Goal: Task Accomplishment & Management: Use online tool/utility

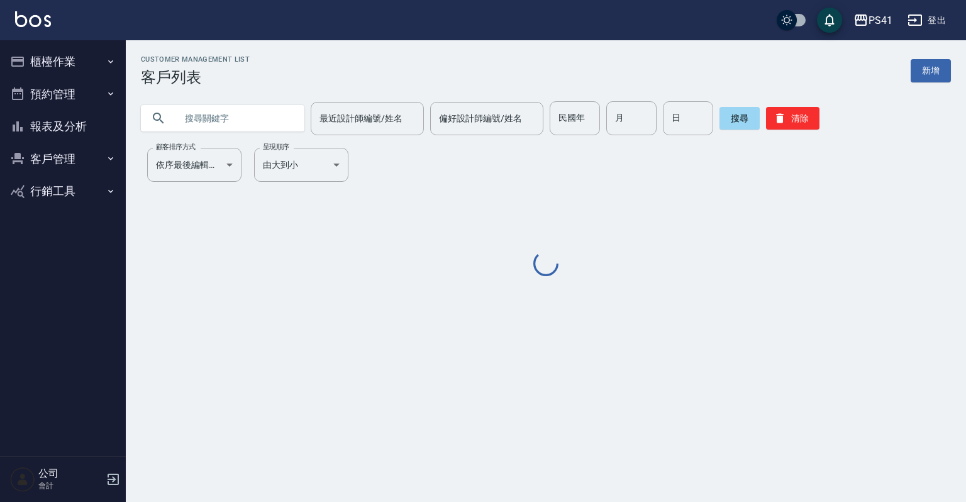
click at [112, 60] on icon "button" at bounding box center [111, 62] width 10 height 10
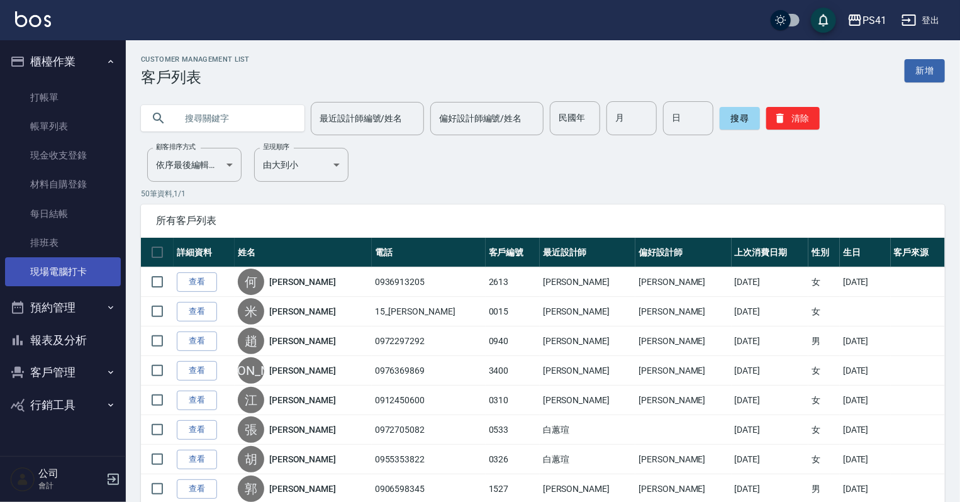
drag, startPoint x: 72, startPoint y: 274, endPoint x: 72, endPoint y: 265, distance: 8.8
click at [72, 274] on link "現場電腦打卡" at bounding box center [63, 271] width 116 height 29
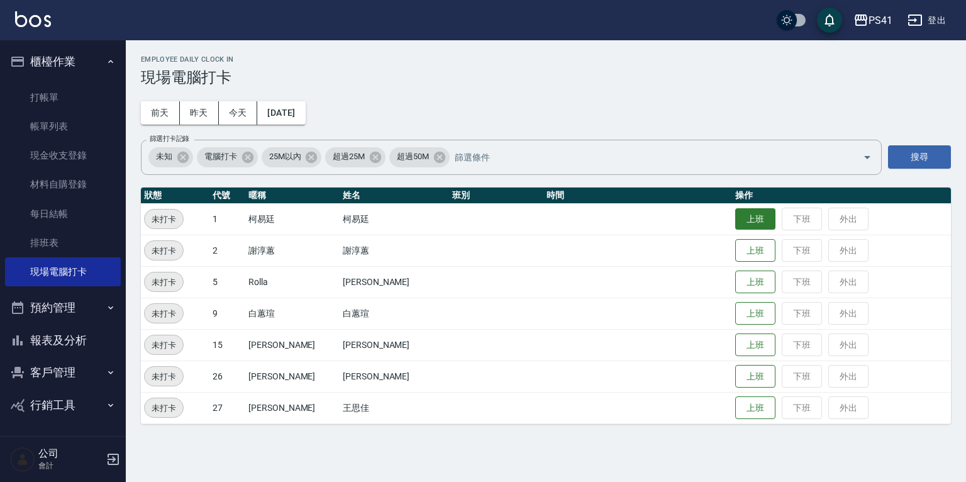
click at [740, 211] on button "上班" at bounding box center [755, 219] width 40 height 22
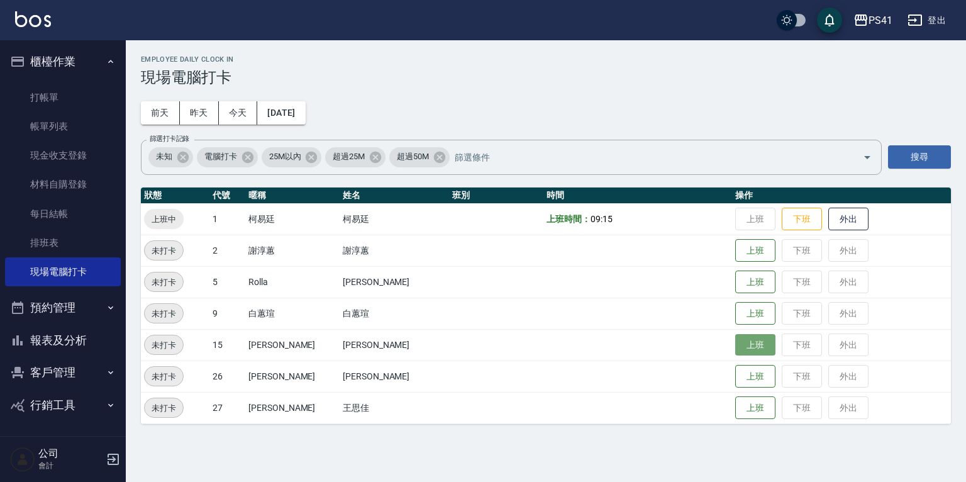
click at [737, 349] on button "上班" at bounding box center [755, 345] width 40 height 22
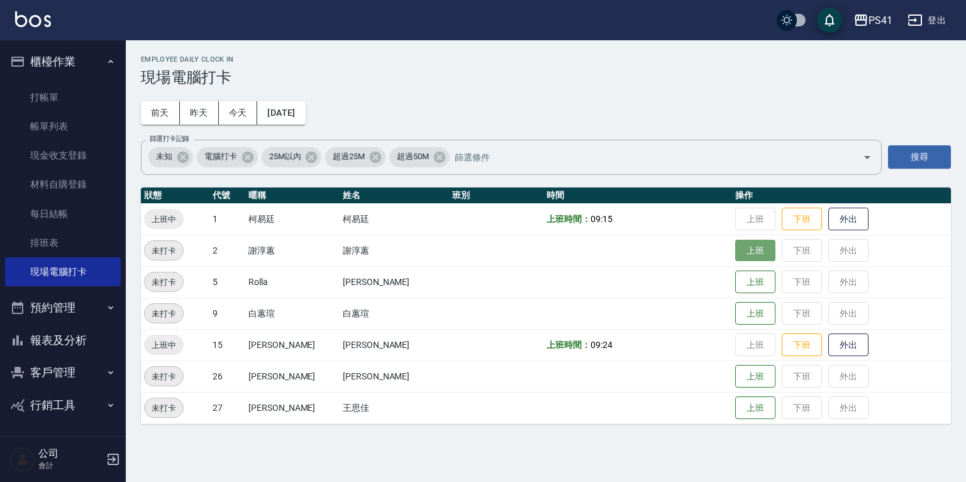
click at [737, 259] on button "上班" at bounding box center [755, 251] width 40 height 22
click at [735, 281] on button "上班" at bounding box center [755, 282] width 40 height 22
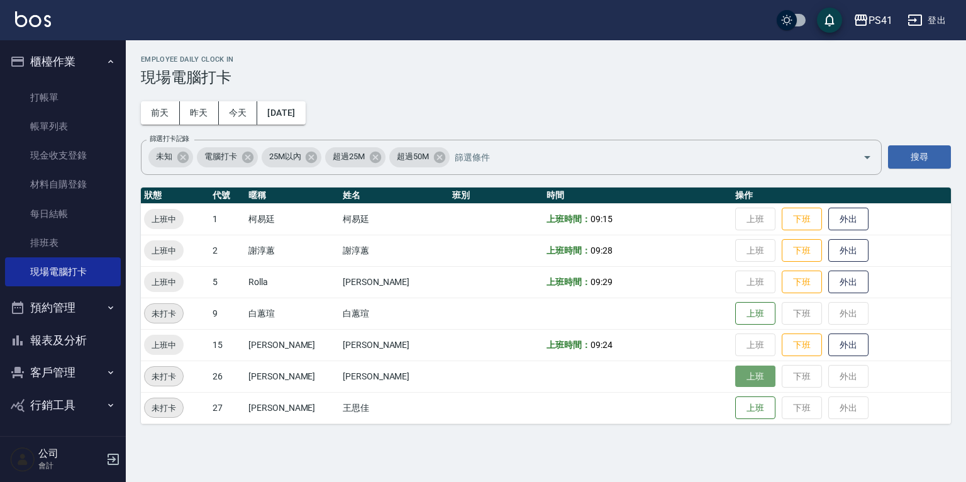
click at [735, 367] on button "上班" at bounding box center [755, 376] width 40 height 22
click at [737, 400] on button "上班" at bounding box center [755, 408] width 40 height 22
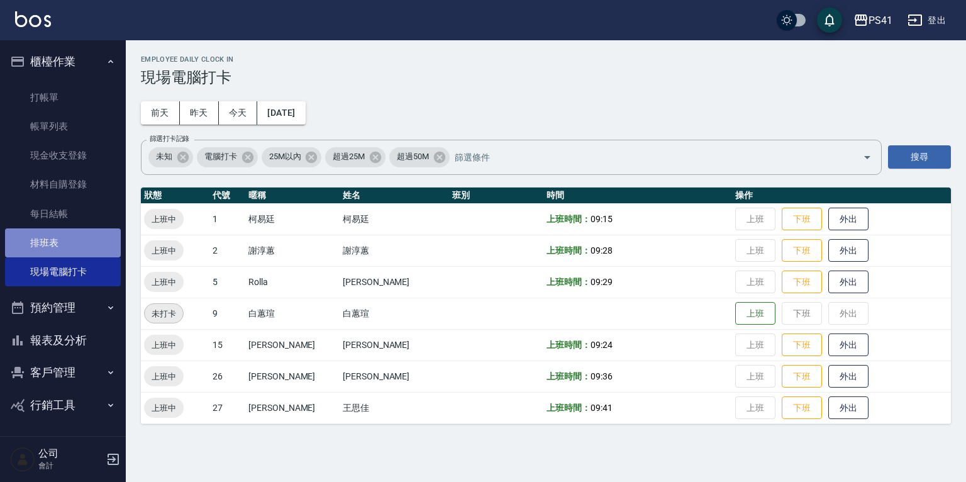
click at [45, 240] on link "排班表" at bounding box center [63, 242] width 116 height 29
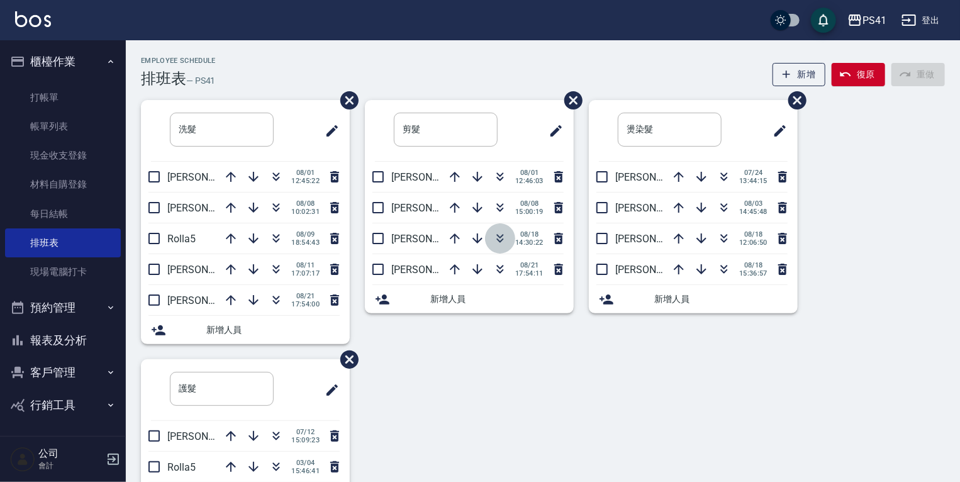
click at [497, 235] on icon "button" at bounding box center [500, 237] width 7 height 4
click at [70, 336] on button "報表及分析" at bounding box center [63, 340] width 116 height 33
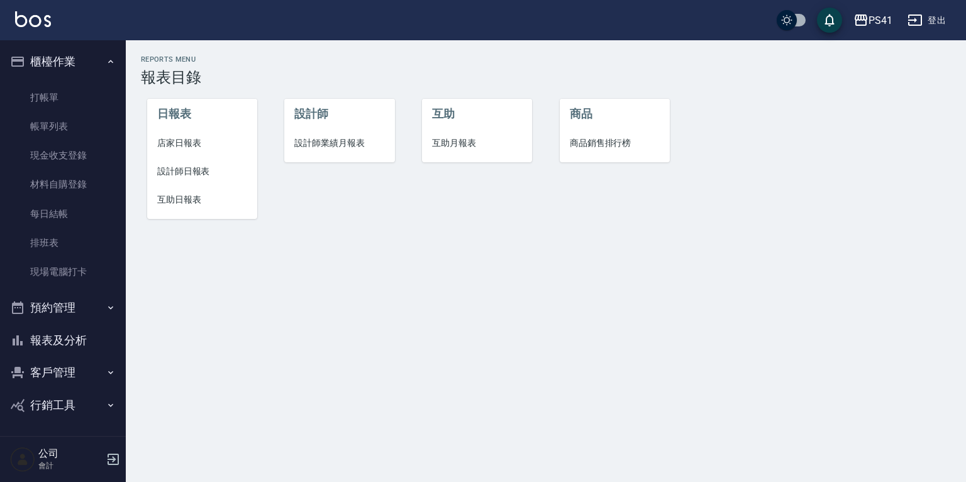
click at [194, 170] on span "設計師日報表" at bounding box center [202, 171] width 90 height 13
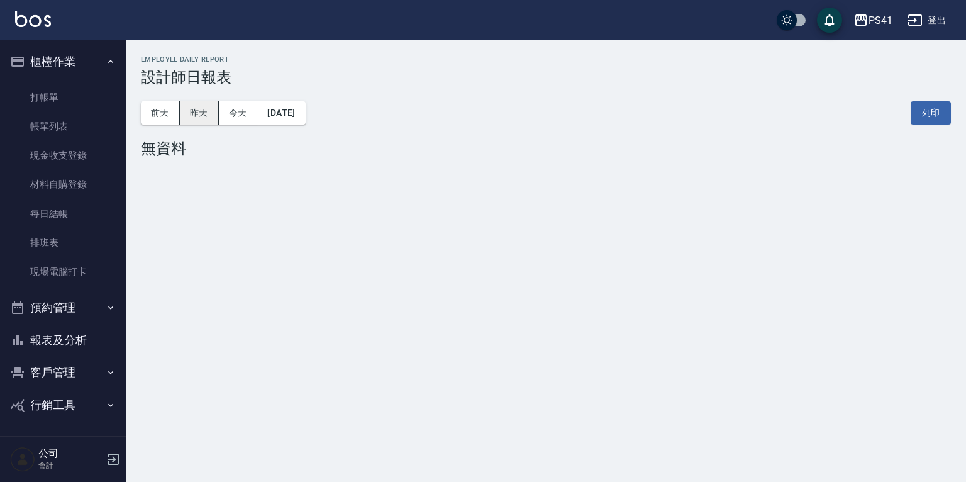
drag, startPoint x: 208, startPoint y: 115, endPoint x: 201, endPoint y: 109, distance: 9.4
click at [203, 112] on button "昨天" at bounding box center [199, 112] width 39 height 23
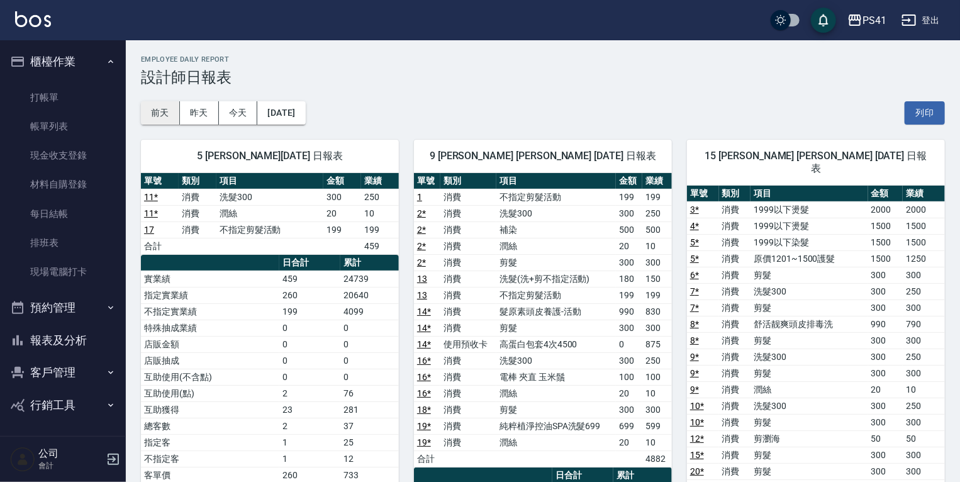
click at [159, 114] on button "前天" at bounding box center [160, 112] width 39 height 23
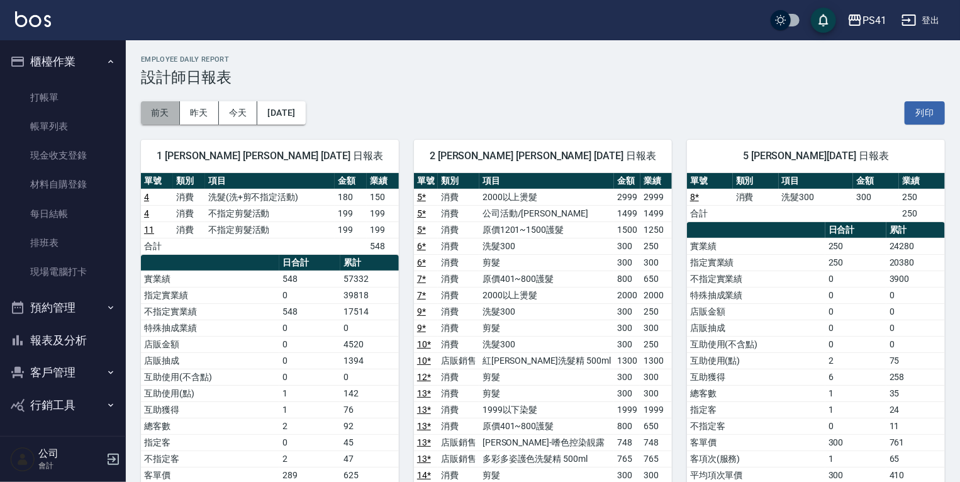
click at [164, 107] on button "前天" at bounding box center [160, 112] width 39 height 23
click at [63, 369] on button "客戶管理" at bounding box center [63, 372] width 116 height 33
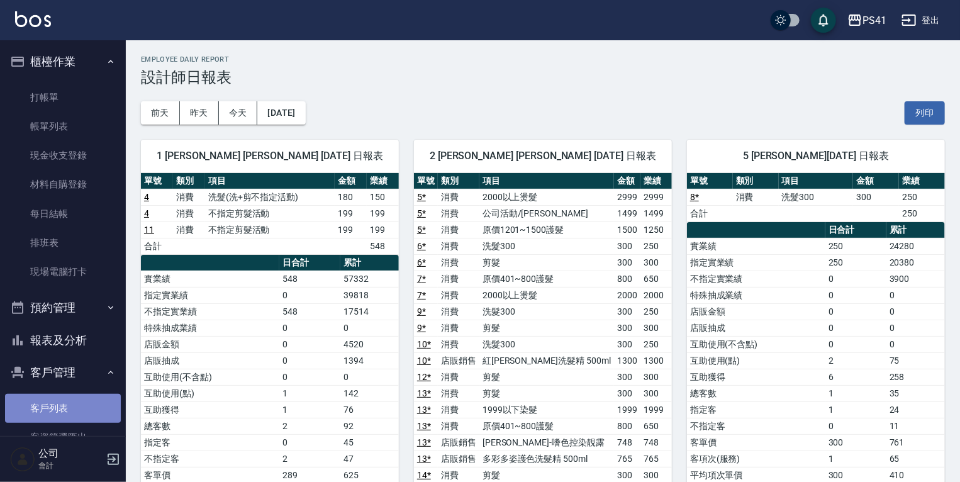
click at [64, 403] on link "客戶列表" at bounding box center [63, 408] width 116 height 29
